Goal: Task Accomplishment & Management: Use online tool/utility

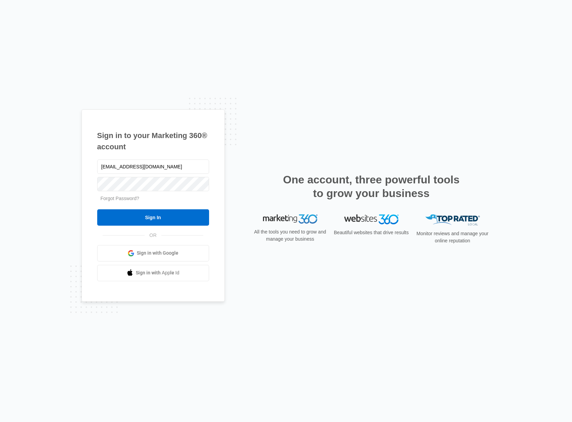
type input "dcbriand@me.com"
click at [173, 224] on input "Sign In" at bounding box center [153, 217] width 112 height 16
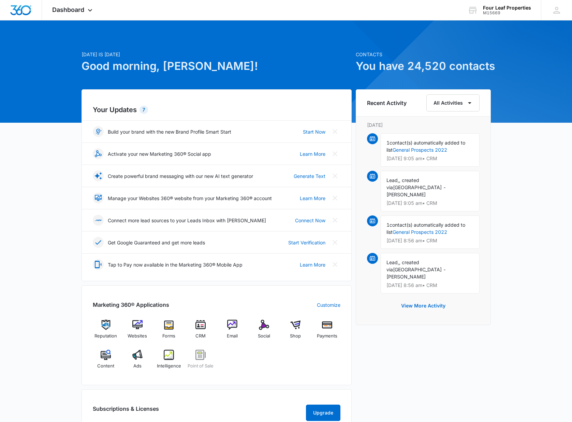
scroll to position [3, 0]
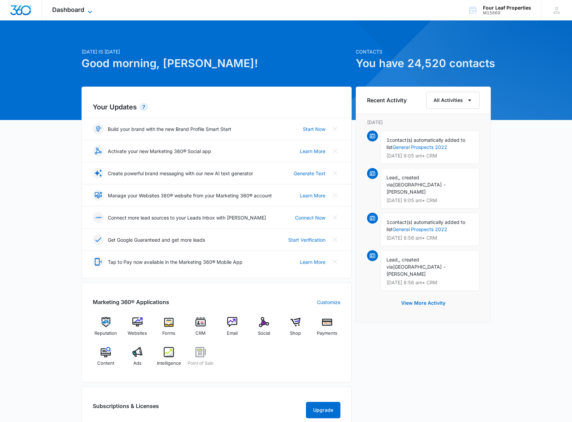
click at [87, 8] on icon at bounding box center [90, 12] width 8 height 8
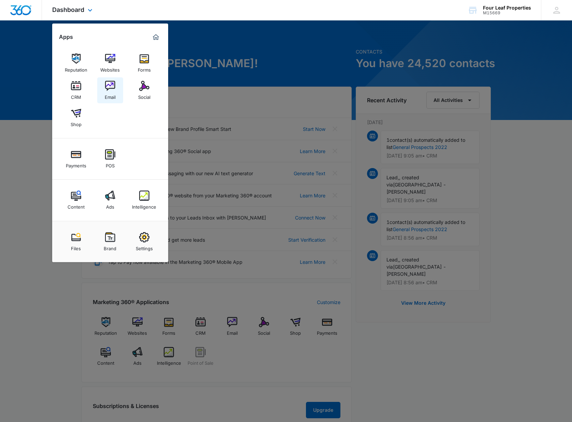
click at [112, 85] on img at bounding box center [110, 86] width 10 height 10
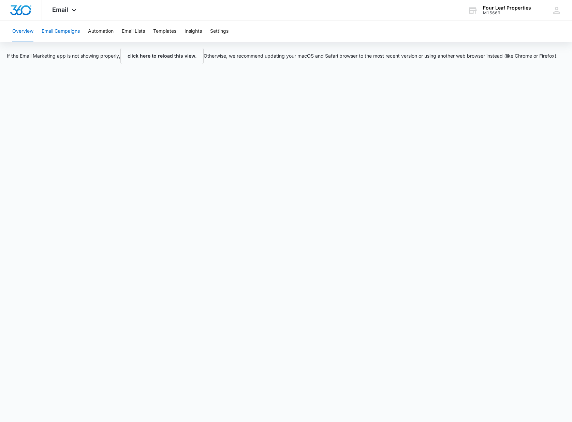
click at [71, 32] on button "Email Campaigns" at bounding box center [61, 31] width 38 height 22
